Goal: Transaction & Acquisition: Subscribe to service/newsletter

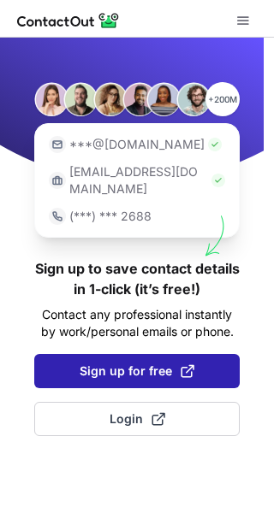
click at [80, 366] on button "Sign up for free" at bounding box center [136, 371] width 205 height 34
click at [85, 366] on button "Sign up for free" at bounding box center [136, 371] width 205 height 34
click at [103, 363] on span "Sign up for free" at bounding box center [137, 371] width 115 height 17
click at [180, 364] on span at bounding box center [187, 371] width 14 height 14
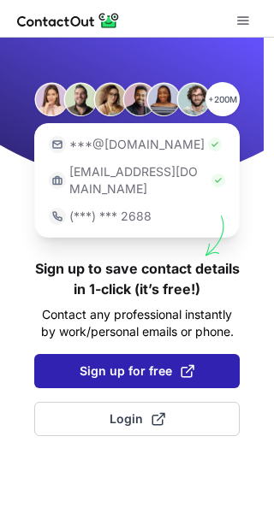
click at [184, 364] on span at bounding box center [187, 371] width 14 height 14
click at [180, 364] on span at bounding box center [187, 371] width 14 height 14
click at [185, 364] on span at bounding box center [187, 371] width 14 height 14
click at [184, 364] on span at bounding box center [187, 371] width 14 height 14
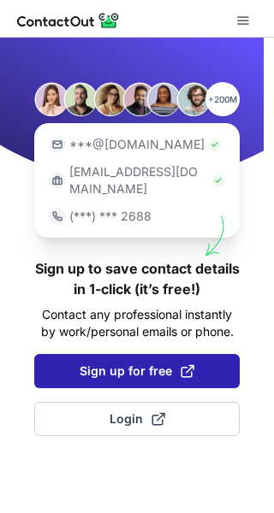
click at [182, 364] on span at bounding box center [187, 371] width 14 height 14
click at [180, 364] on span at bounding box center [187, 371] width 14 height 14
click at [183, 364] on span at bounding box center [187, 371] width 14 height 14
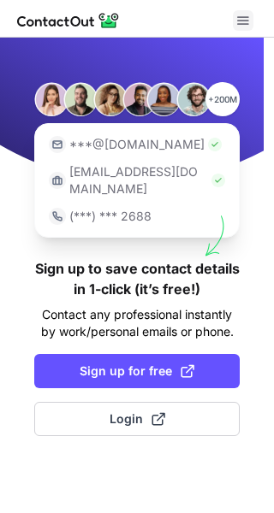
click at [241, 27] on span at bounding box center [243, 21] width 14 height 14
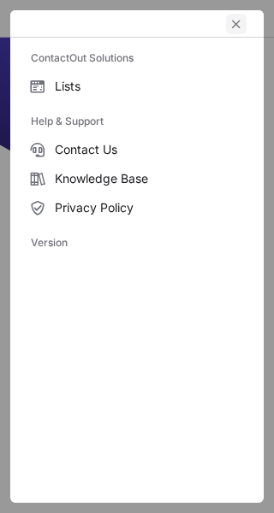
click at [233, 33] on button "left-button" at bounding box center [236, 24] width 21 height 21
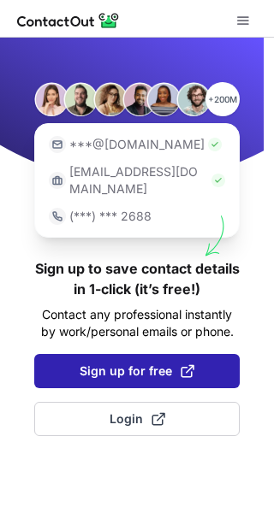
click at [180, 364] on span at bounding box center [187, 371] width 14 height 14
click at [156, 363] on span "Sign up for free" at bounding box center [137, 371] width 115 height 17
click at [154, 363] on span "Sign up for free" at bounding box center [137, 371] width 115 height 17
click at [145, 363] on button "Sign up for free" at bounding box center [136, 371] width 205 height 34
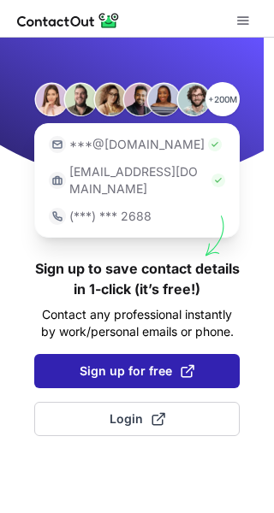
click at [145, 363] on button "Sign up for free" at bounding box center [136, 371] width 205 height 34
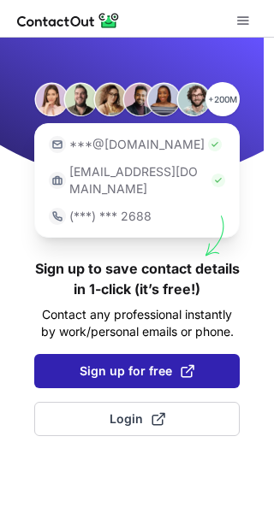
click at [145, 363] on button "Sign up for free" at bounding box center [136, 371] width 205 height 34
click at [187, 364] on span at bounding box center [187, 371] width 14 height 14
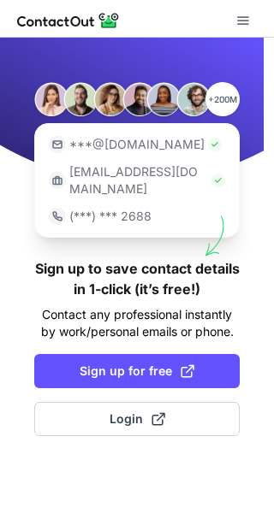
drag, startPoint x: 187, startPoint y: 347, endPoint x: 42, endPoint y: 192, distance: 212.9
click at [42, 192] on div "+200M ***@gmail.com ***@company.com (***) *** 2688 Sign up to save contact deta…" at bounding box center [137, 275] width 274 height 475
